Goal: Navigation & Orientation: Find specific page/section

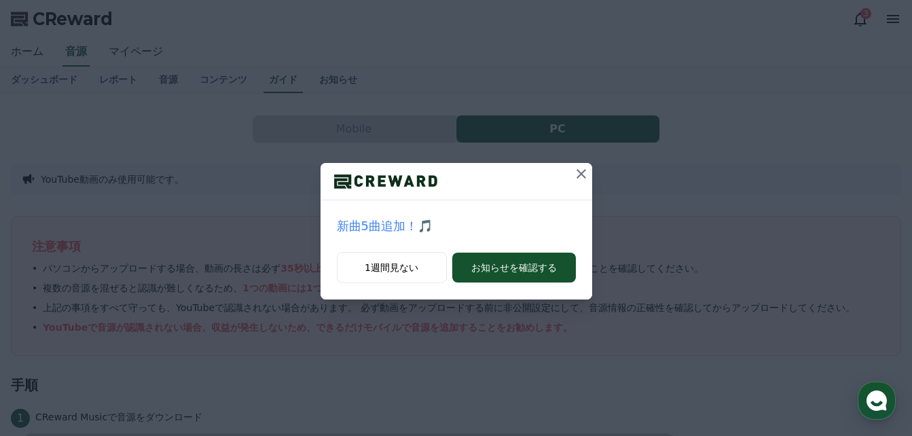
click at [579, 175] on icon at bounding box center [581, 174] width 16 height 16
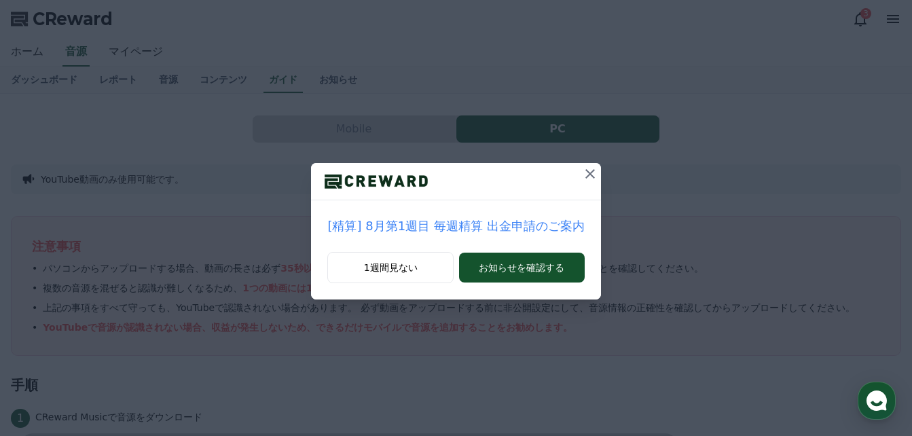
click at [587, 173] on icon at bounding box center [590, 174] width 16 height 16
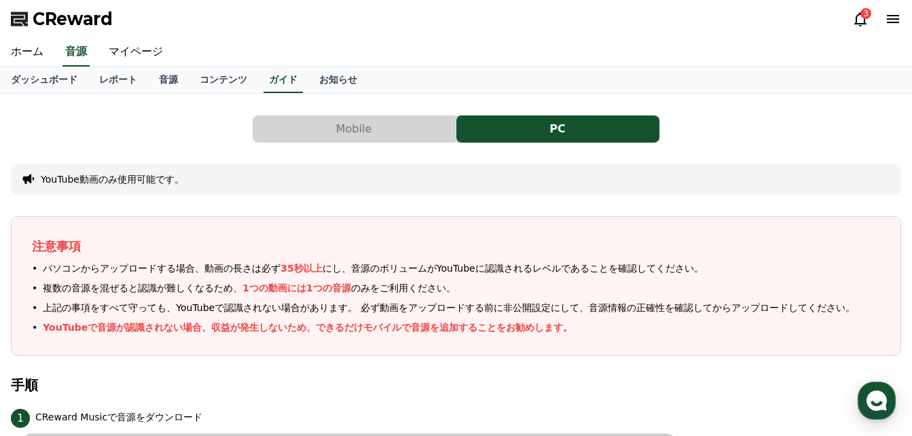
click at [864, 18] on div "3" at bounding box center [866, 13] width 11 height 11
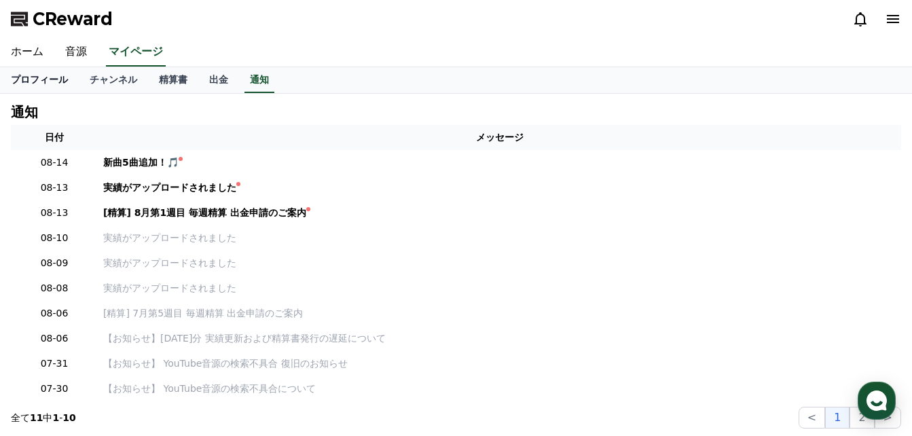
click at [42, 79] on link "プロフィール" at bounding box center [39, 80] width 79 height 26
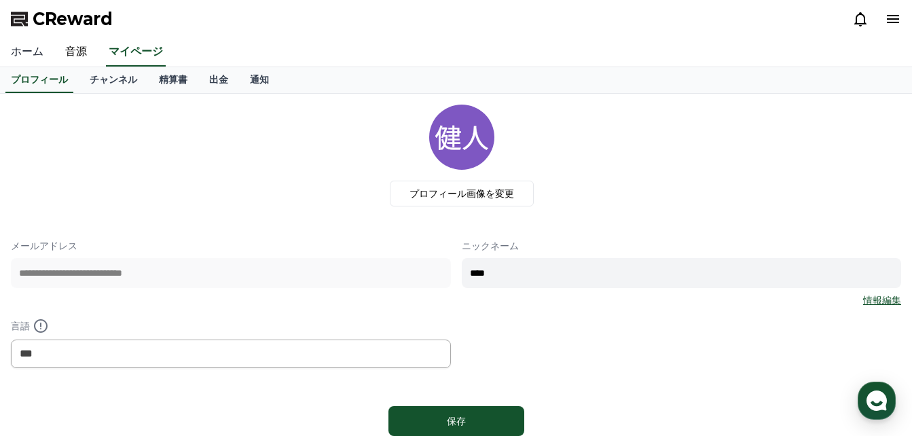
click at [19, 46] on link "ホーム" at bounding box center [27, 52] width 54 height 29
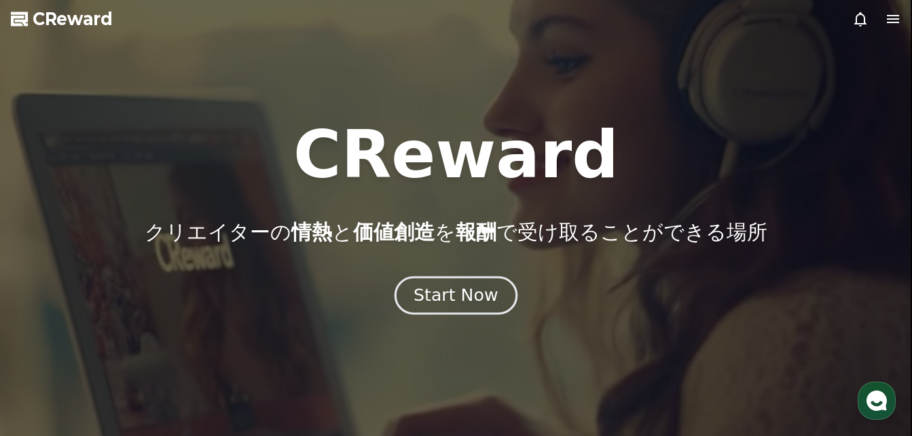
click at [488, 297] on div "Start Now" at bounding box center [456, 295] width 84 height 23
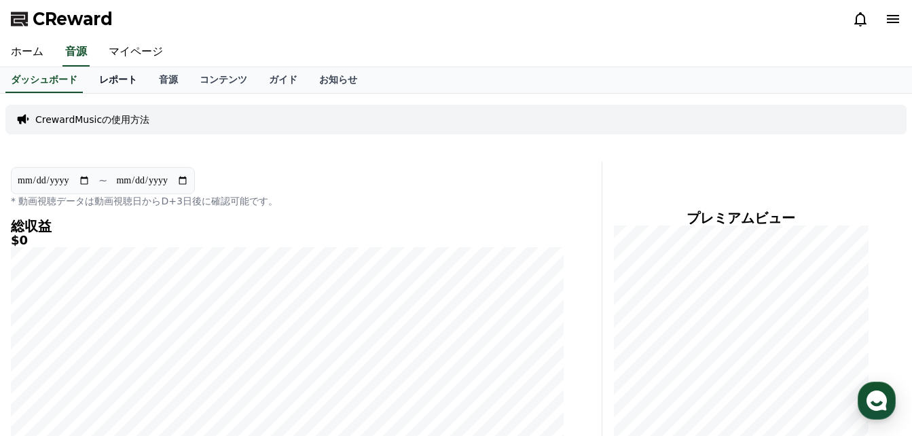
click at [104, 84] on link "レポート" at bounding box center [118, 80] width 60 height 26
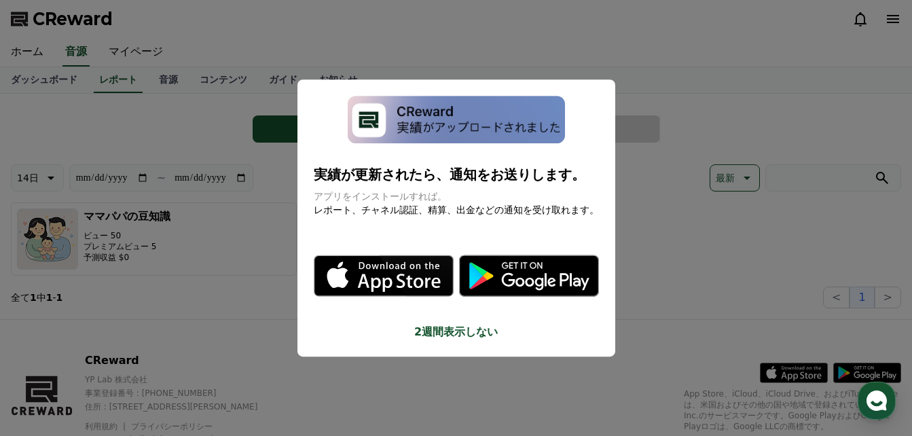
click at [196, 118] on button "close modal" at bounding box center [456, 218] width 912 height 436
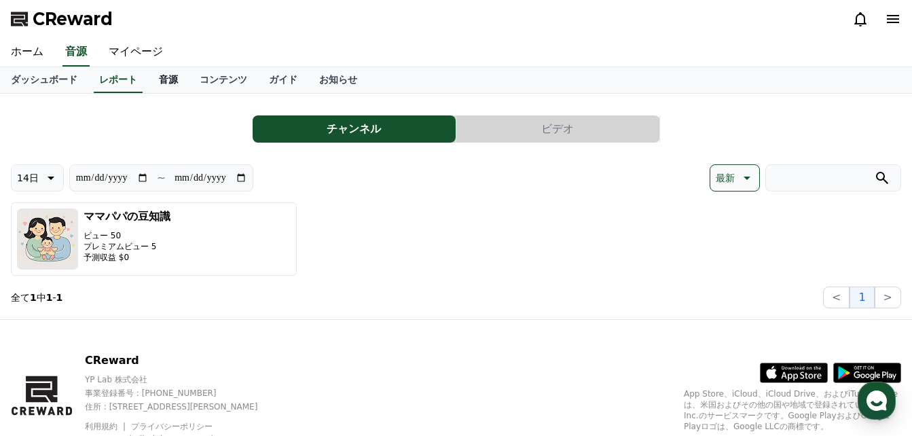
click at [150, 75] on link "音源" at bounding box center [168, 80] width 41 height 26
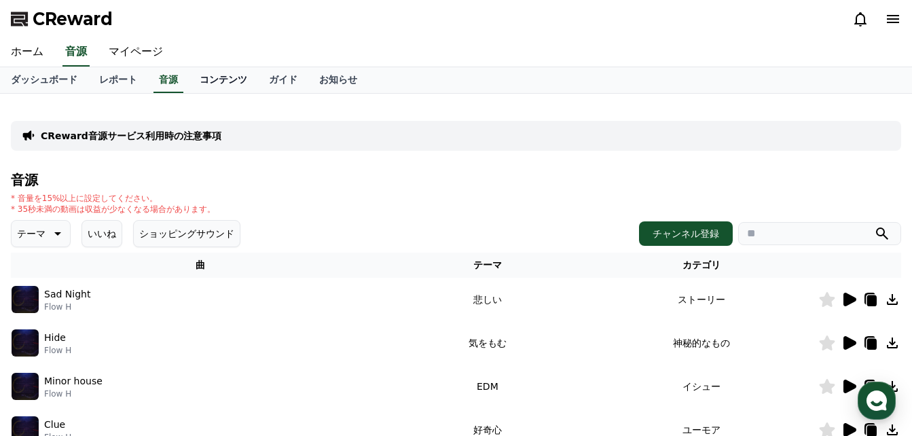
click at [194, 77] on link "コンテンツ" at bounding box center [223, 80] width 69 height 26
click at [258, 78] on link "ガイド" at bounding box center [283, 80] width 50 height 26
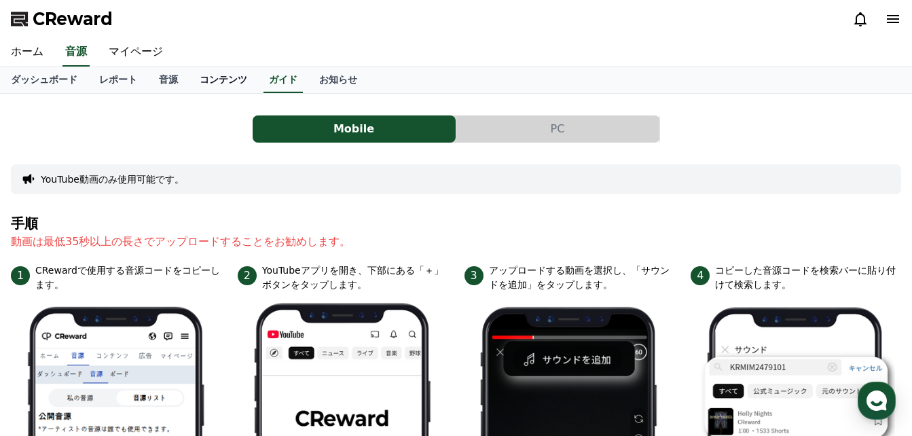
click at [205, 78] on link "コンテンツ" at bounding box center [223, 80] width 69 height 26
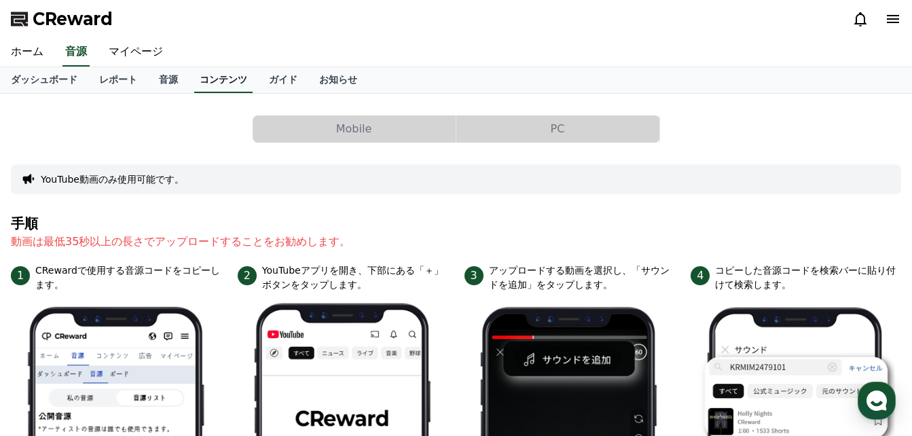
click at [195, 78] on link "コンテンツ" at bounding box center [223, 80] width 58 height 26
click at [148, 80] on link "音源" at bounding box center [168, 80] width 41 height 26
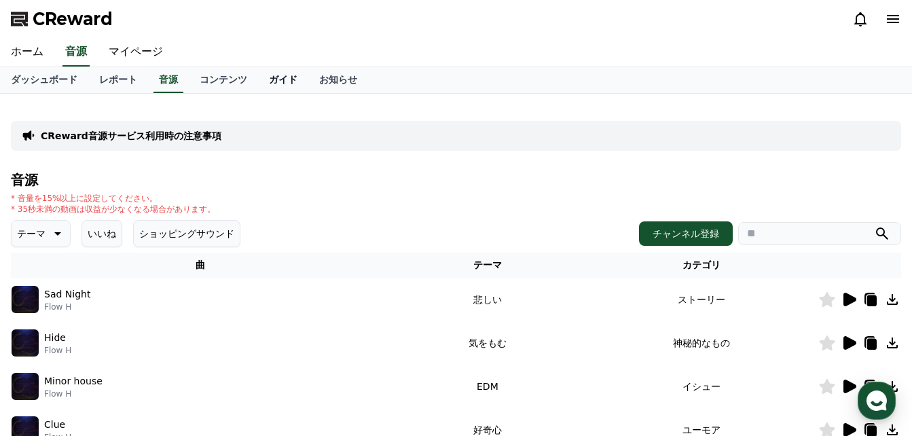
click at [258, 80] on link "ガイド" at bounding box center [283, 80] width 50 height 26
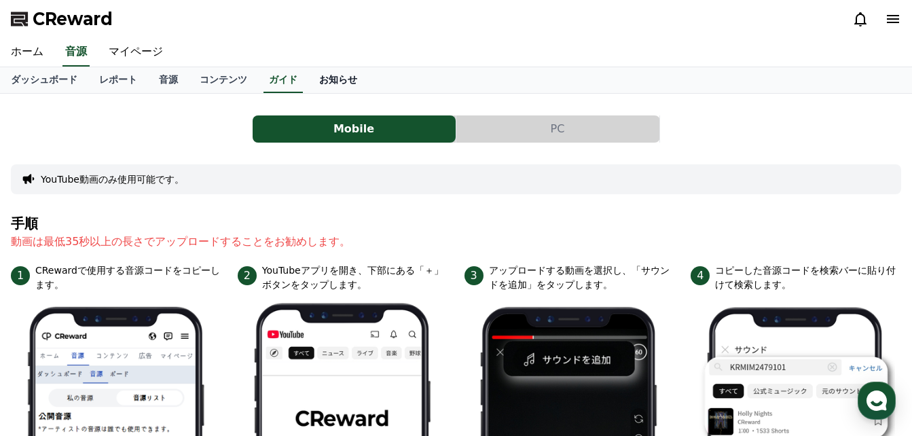
click at [308, 79] on link "お知らせ" at bounding box center [338, 80] width 60 height 26
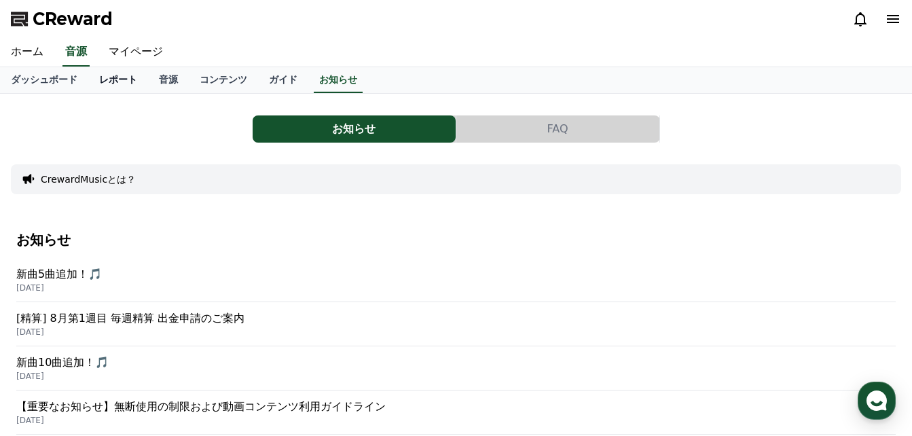
click at [94, 83] on link "レポート" at bounding box center [118, 80] width 60 height 26
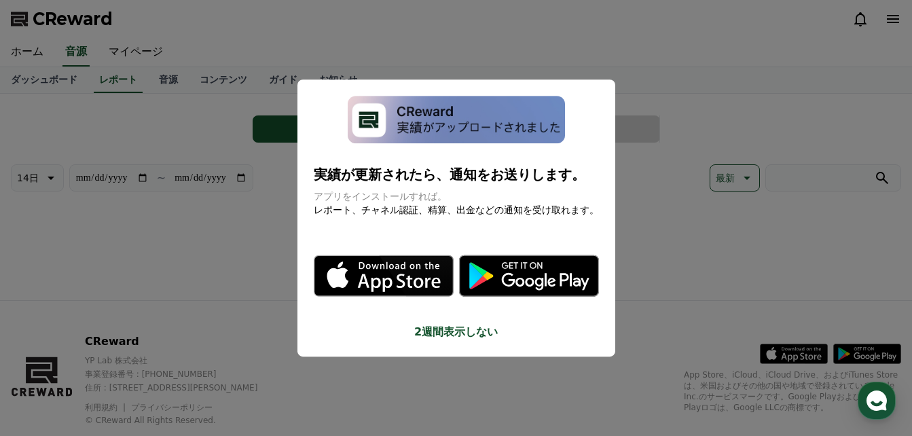
click at [143, 77] on button "close modal" at bounding box center [456, 218] width 912 height 436
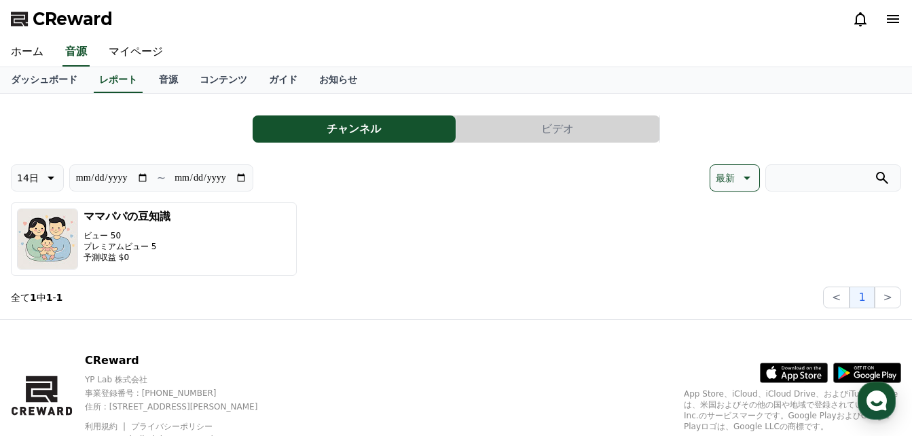
click at [148, 77] on link "音源" at bounding box center [168, 80] width 41 height 26
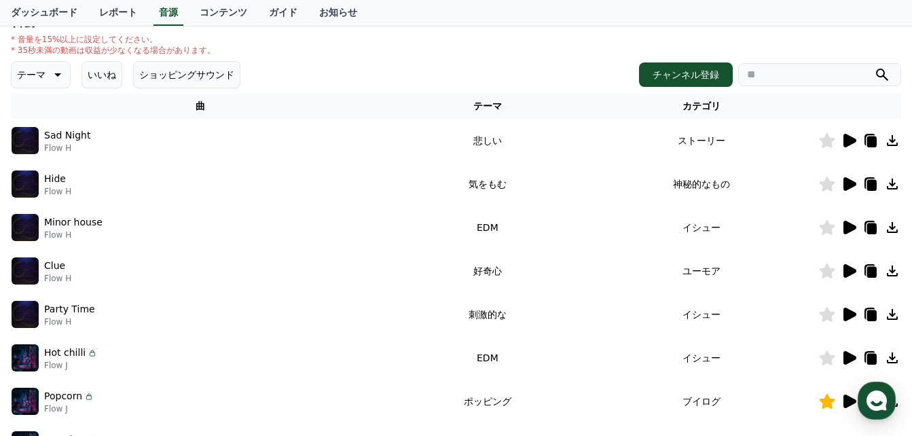
scroll to position [136, 0]
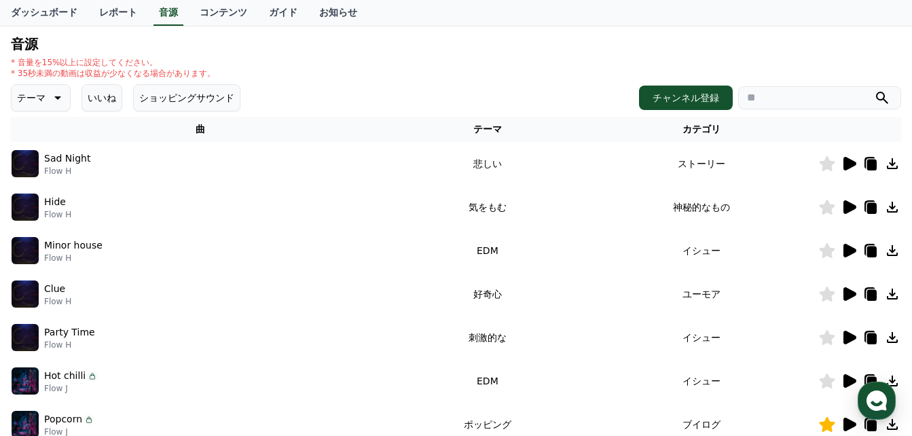
click at [700, 130] on th "カテゴリ" at bounding box center [701, 129] width 233 height 25
drag, startPoint x: 720, startPoint y: 130, endPoint x: 692, endPoint y: 130, distance: 27.8
click at [692, 130] on th "カテゴリ" at bounding box center [701, 129] width 233 height 25
drag, startPoint x: 692, startPoint y: 130, endPoint x: 648, endPoint y: 130, distance: 44.1
click at [649, 130] on th "カテゴリ" at bounding box center [701, 129] width 233 height 25
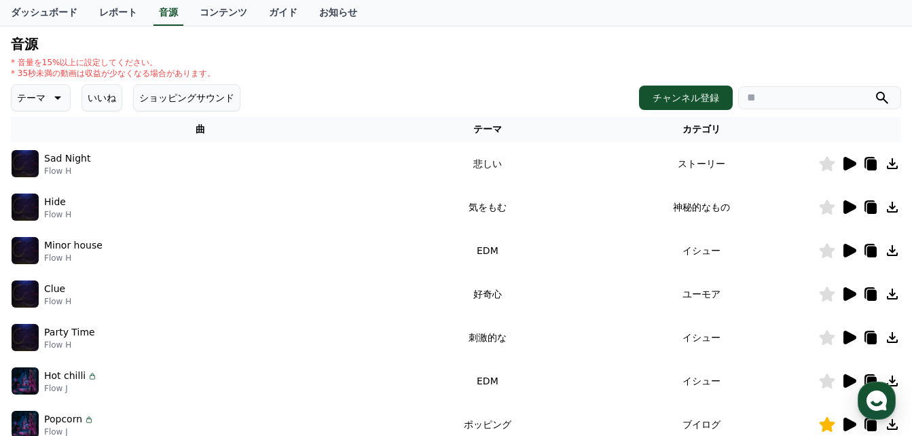
click at [54, 96] on icon at bounding box center [56, 98] width 16 height 16
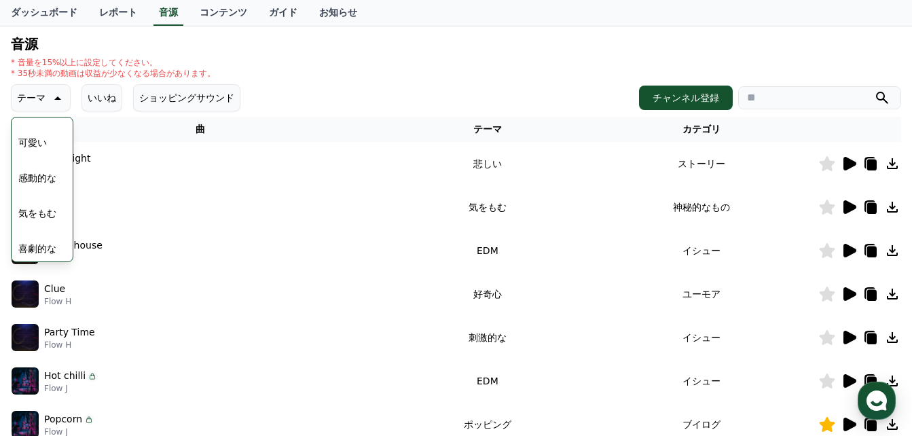
scroll to position [560, 0]
click at [263, 62] on div "* 音量を15%以上に設定してください。 * 35秒未満の動画は収益が少なくなる場合があります。" at bounding box center [456, 68] width 890 height 22
click at [101, 70] on p "* 35秒未満の動画は収益が少なくなる場合があります。" at bounding box center [113, 73] width 204 height 11
click at [131, 212] on div "Hide Flow H" at bounding box center [201, 207] width 378 height 27
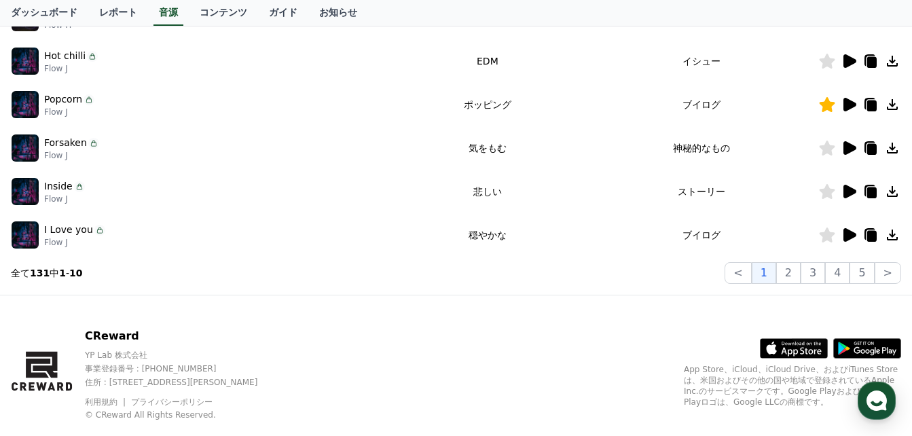
scroll to position [484, 0]
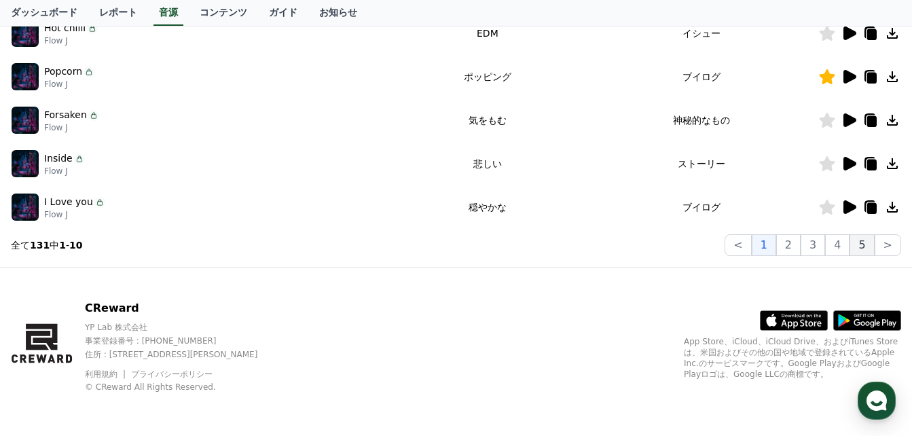
click at [867, 246] on button "5" at bounding box center [862, 245] width 24 height 22
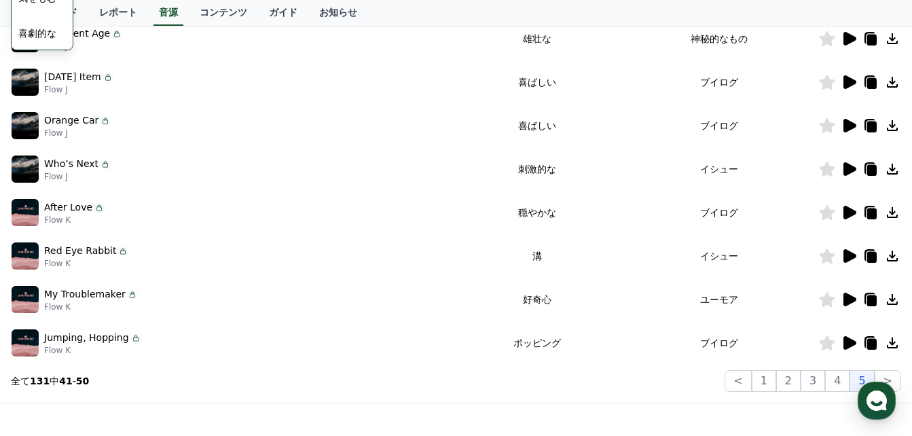
scroll to position [484, 0]
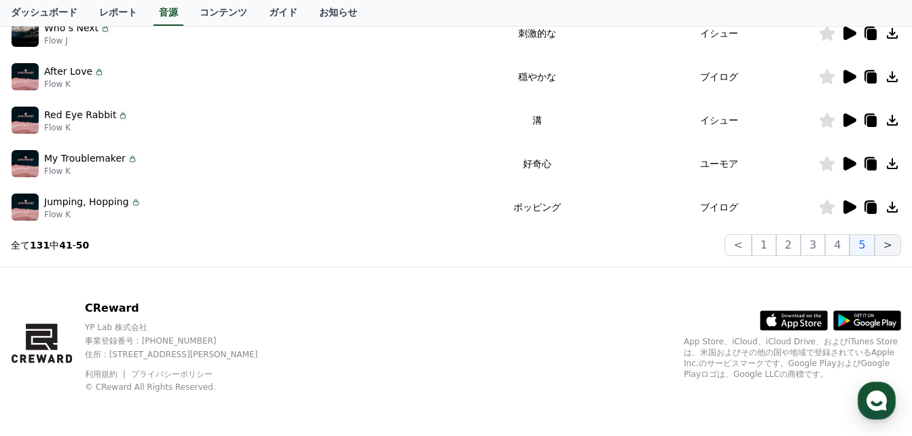
click at [886, 253] on button ">" at bounding box center [888, 245] width 26 height 22
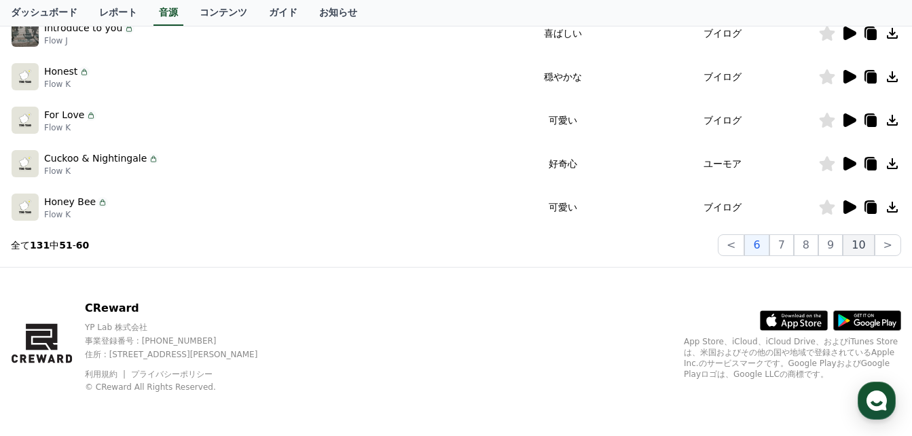
click at [869, 245] on button "10" at bounding box center [858, 245] width 31 height 22
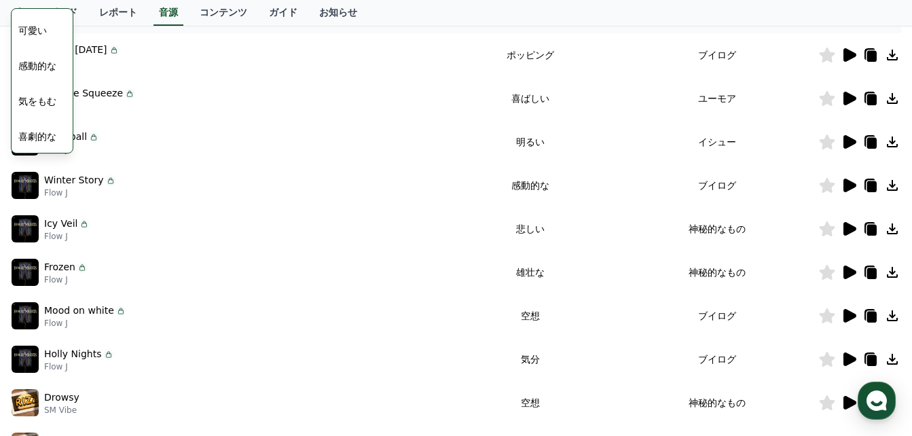
scroll to position [348, 0]
